Goal: Task Accomplishment & Management: Manage account settings

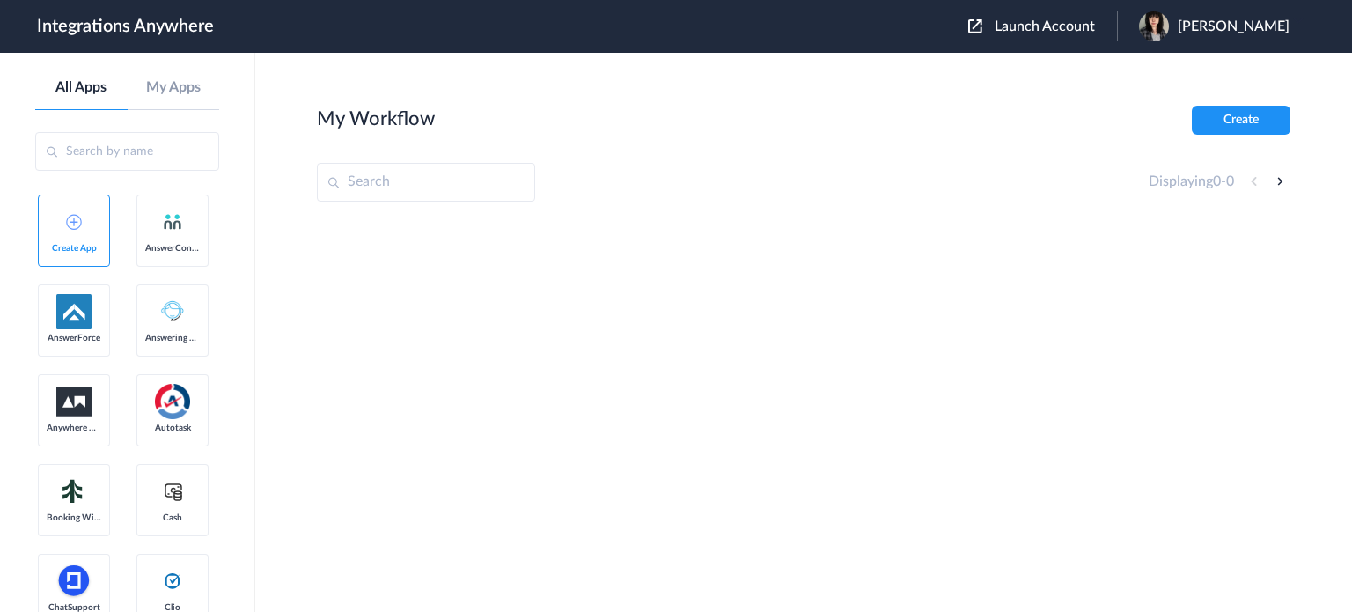
click at [1085, 25] on span "Launch Account" at bounding box center [1044, 26] width 100 height 14
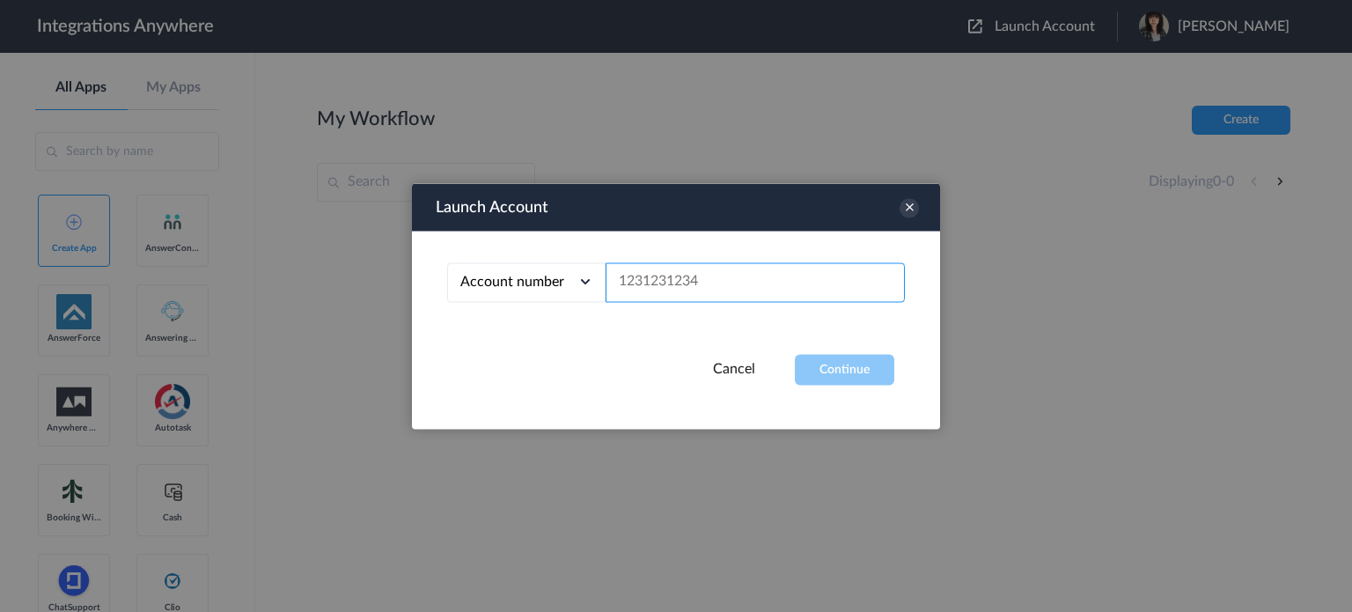
click at [705, 297] on input "text" at bounding box center [754, 282] width 299 height 40
paste input "3034185522"
type input "3034185522"
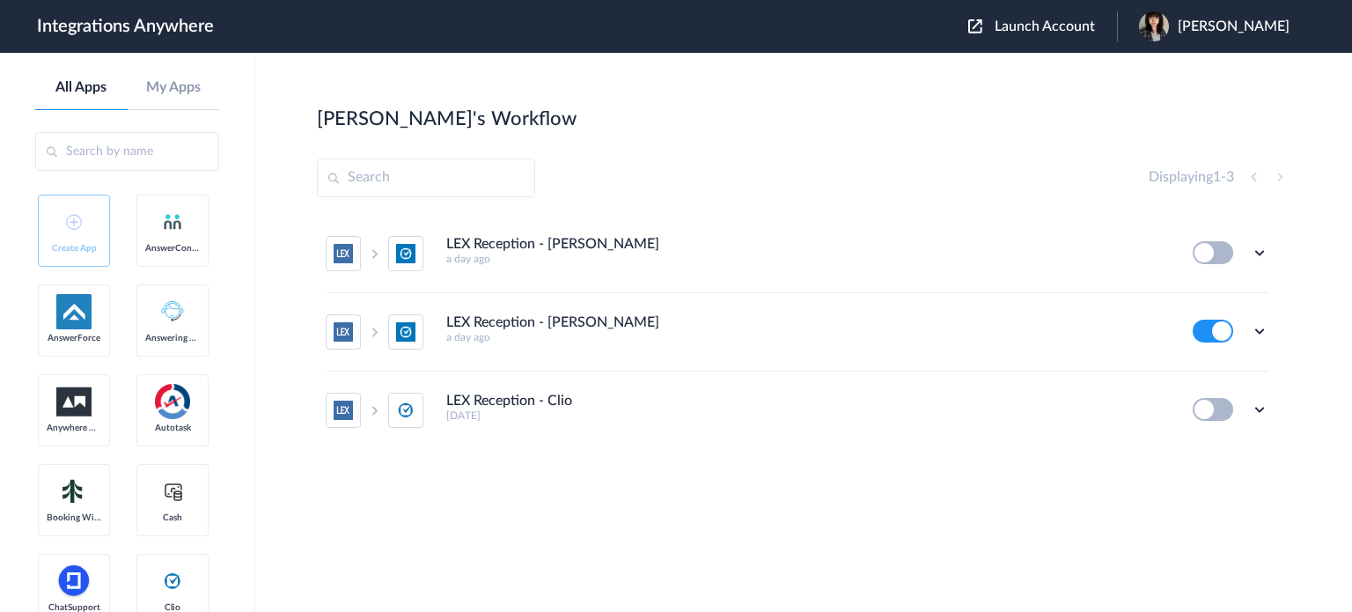
click at [1211, 335] on button at bounding box center [1212, 330] width 40 height 23
click at [1261, 326] on icon at bounding box center [1259, 331] width 18 height 18
click at [1207, 440] on span "Delete" at bounding box center [1204, 436] width 35 height 12
click at [1204, 439] on span "Are you sure?" at bounding box center [1198, 443] width 62 height 27
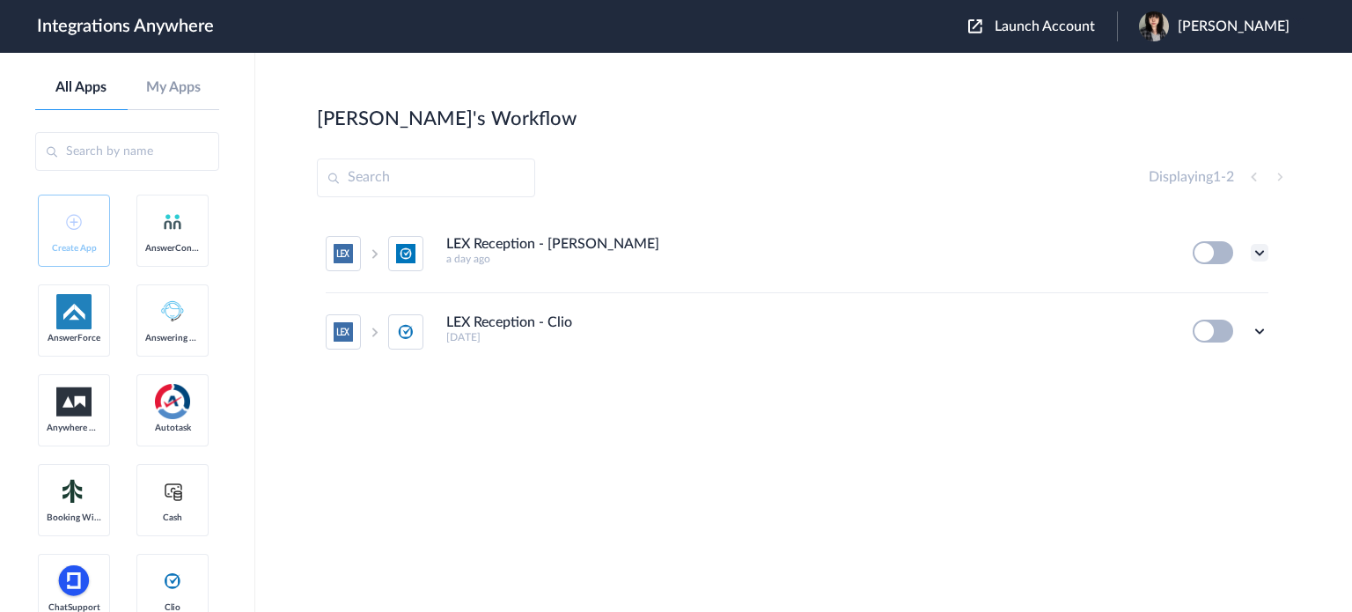
click at [1253, 260] on icon at bounding box center [1259, 253] width 18 height 18
click at [1218, 355] on span "Delete" at bounding box center [1204, 358] width 35 height 12
click at [1218, 355] on span "Are you sure?" at bounding box center [1198, 365] width 62 height 27
